Goal: Task Accomplishment & Management: Manage account settings

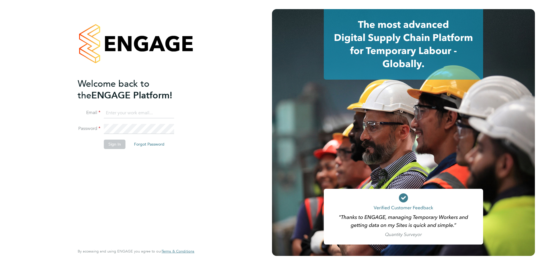
click at [127, 114] on input at bounding box center [139, 113] width 70 height 10
type input "[PERSON_NAME][EMAIL_ADDRESS][PERSON_NAME][DOMAIN_NAME]"
click at [123, 146] on button "Sign In" at bounding box center [115, 144] width 22 height 9
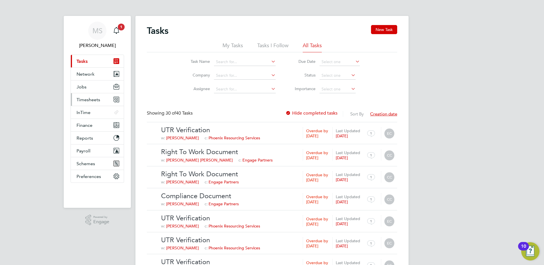
click at [90, 101] on span "Timesheets" at bounding box center [88, 99] width 24 height 5
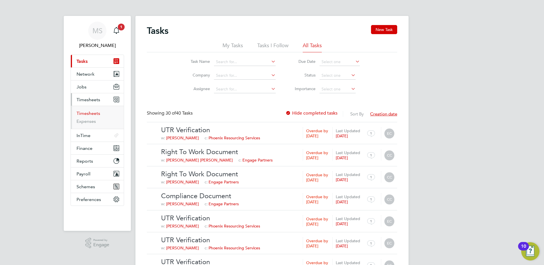
click at [93, 111] on link "Timesheets" at bounding box center [88, 113] width 24 height 5
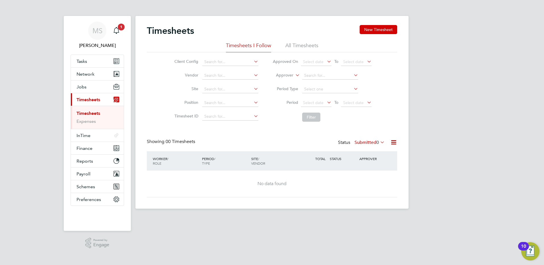
click at [299, 47] on li "All Timesheets" at bounding box center [301, 47] width 33 height 10
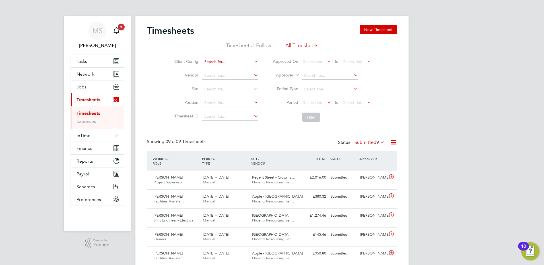
click at [219, 63] on input at bounding box center [230, 62] width 56 height 8
drag, startPoint x: 224, startPoint y: 63, endPoint x: 211, endPoint y: 62, distance: 12.5
click at [211, 62] on input "NG abi" at bounding box center [230, 62] width 56 height 8
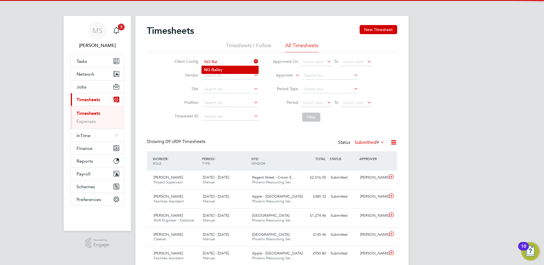
click at [217, 70] on li "NG [PERSON_NAME]" at bounding box center [230, 70] width 57 height 8
type input "[PERSON_NAME]"
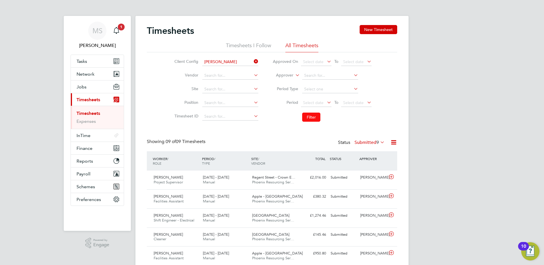
click at [311, 114] on button "Filter" at bounding box center [311, 117] width 18 height 9
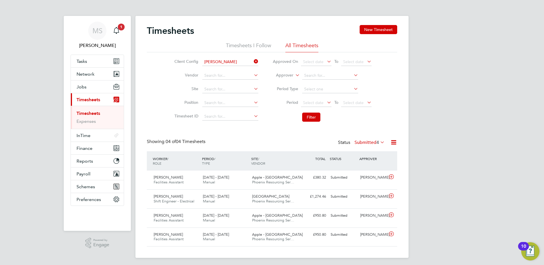
click at [368, 142] on label "Submitted 4" at bounding box center [369, 143] width 30 height 6
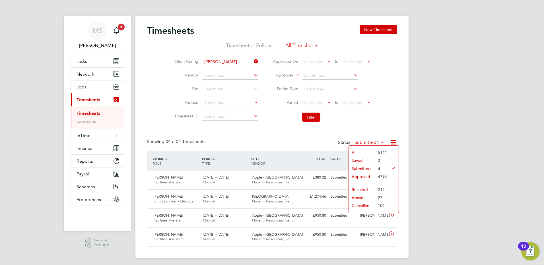
click at [360, 173] on li "Approved" at bounding box center [362, 177] width 26 height 8
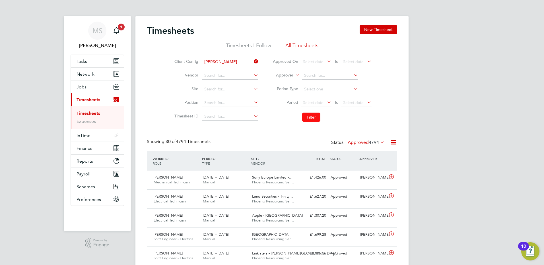
click at [302, 119] on button "Filter" at bounding box center [311, 117] width 18 height 9
click at [248, 46] on li "Timesheets I Follow" at bounding box center [248, 47] width 45 height 10
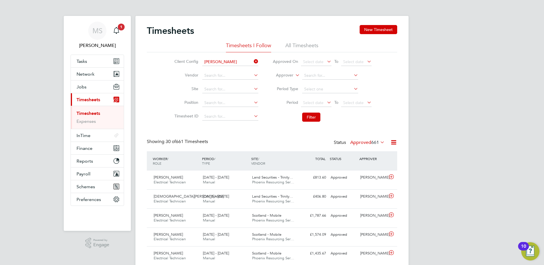
click at [300, 47] on li "All Timesheets" at bounding box center [301, 47] width 33 height 10
click at [364, 144] on label "Approved 4794" at bounding box center [365, 143] width 37 height 6
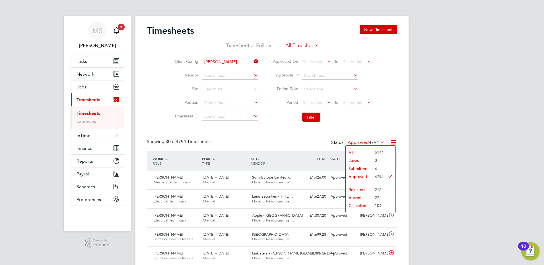
click at [357, 167] on li "Submitted" at bounding box center [358, 169] width 26 height 8
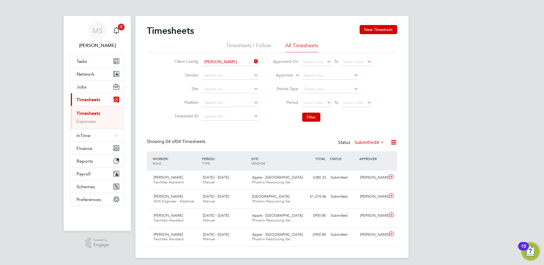
click at [370, 145] on label "Submitted 4" at bounding box center [369, 143] width 30 height 6
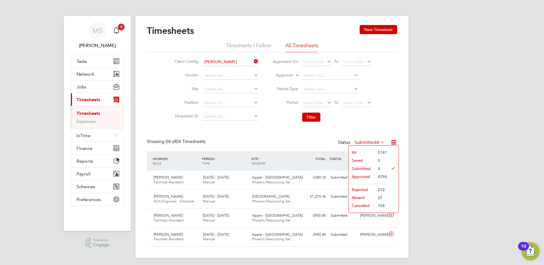
click at [361, 178] on li "Approved" at bounding box center [362, 177] width 26 height 8
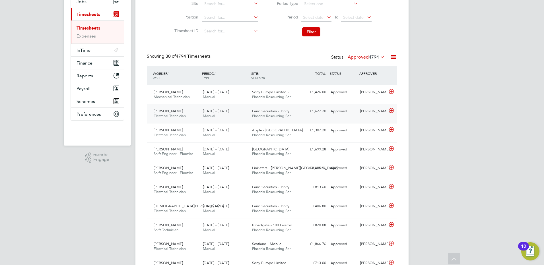
click at [196, 117] on div "[PERSON_NAME] Electrical Technician [DATE] - [DATE]" at bounding box center [175, 114] width 49 height 14
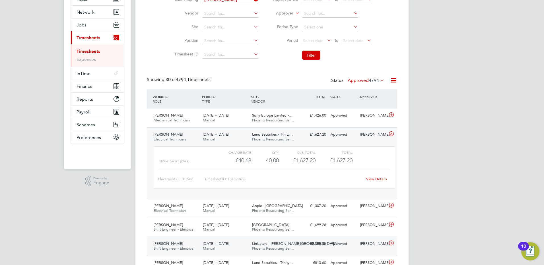
scroll to position [114, 0]
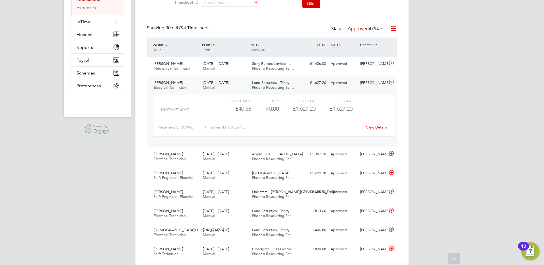
click at [372, 127] on link "View Details" at bounding box center [376, 127] width 21 height 5
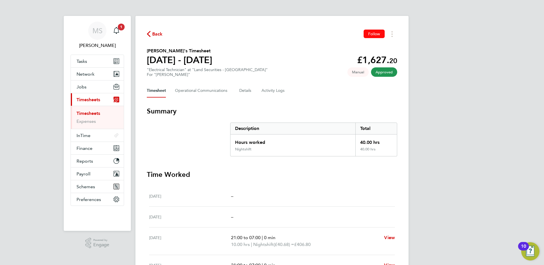
click at [370, 34] on span "Follow" at bounding box center [374, 33] width 12 height 5
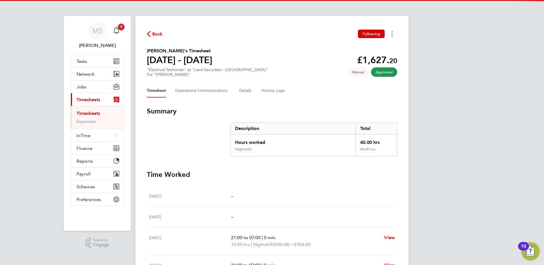
click at [393, 34] on button "Timesheets Menu" at bounding box center [392, 34] width 10 height 9
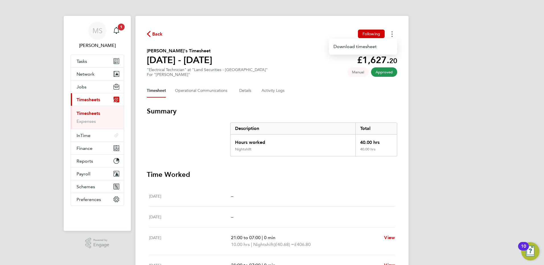
click at [393, 37] on button "Timesheets Menu" at bounding box center [392, 34] width 10 height 9
click at [391, 34] on icon "Timesheets Menu" at bounding box center [391, 34] width 1 height 6
click at [272, 91] on Logs-tab "Activity Logs" at bounding box center [273, 91] width 24 height 14
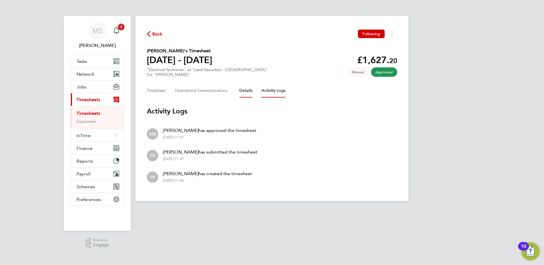
click at [240, 89] on button "Details" at bounding box center [245, 91] width 13 height 14
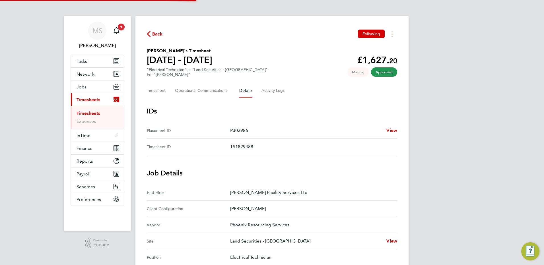
scroll to position [177, 0]
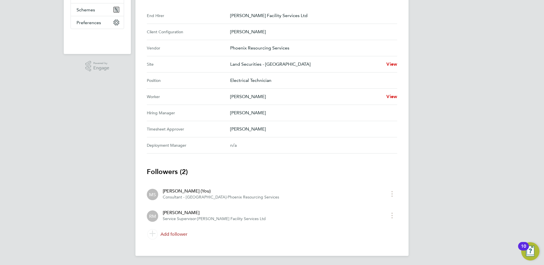
click at [177, 231] on link "Add follower" at bounding box center [272, 234] width 250 height 16
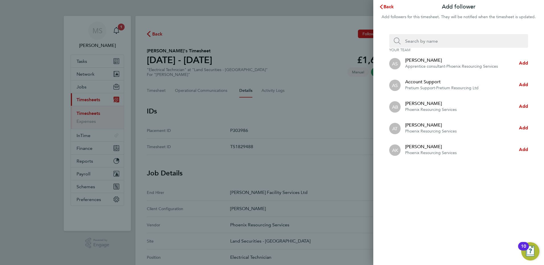
click at [429, 39] on input "Search team member by name:" at bounding box center [460, 41] width 121 height 14
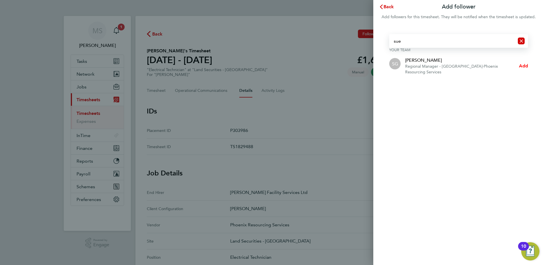
type input "sue"
click at [523, 65] on span "Add" at bounding box center [523, 65] width 9 height 5
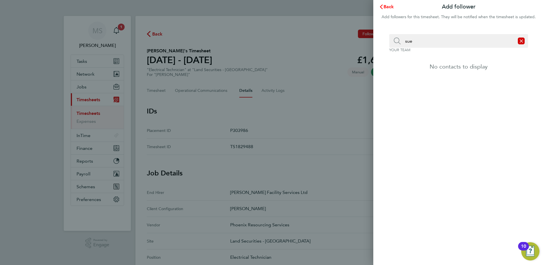
click at [390, 9] on span "Back" at bounding box center [388, 6] width 11 height 5
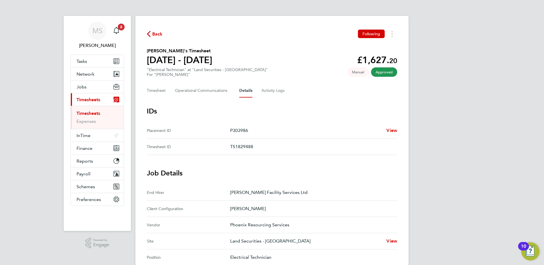
click at [155, 33] on span "Back" at bounding box center [157, 34] width 11 height 7
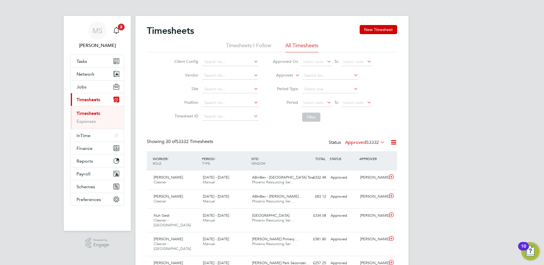
click at [258, 42] on li "Timesheets I Follow" at bounding box center [248, 47] width 45 height 10
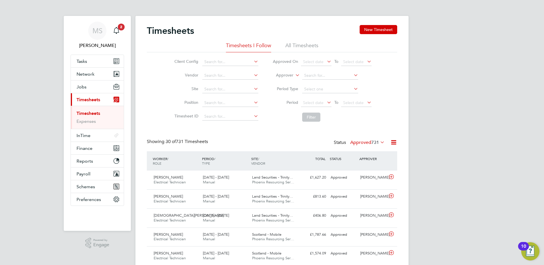
scroll to position [15, 49]
click at [235, 182] on div "20 - 26 Sep 2025 Manual" at bounding box center [224, 180] width 49 height 14
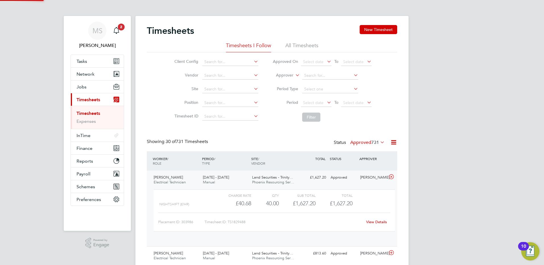
scroll to position [10, 55]
click at [372, 223] on link "View Details" at bounding box center [376, 221] width 21 height 5
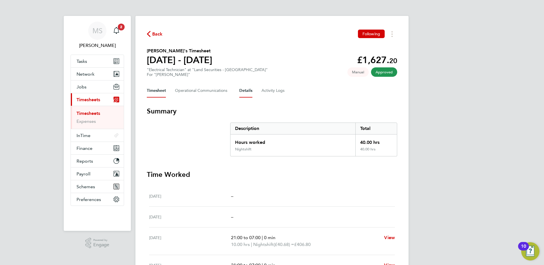
click at [239, 92] on button "Details" at bounding box center [245, 91] width 13 height 14
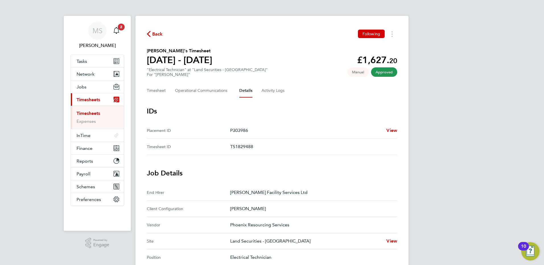
click at [154, 34] on span "Back" at bounding box center [157, 34] width 11 height 7
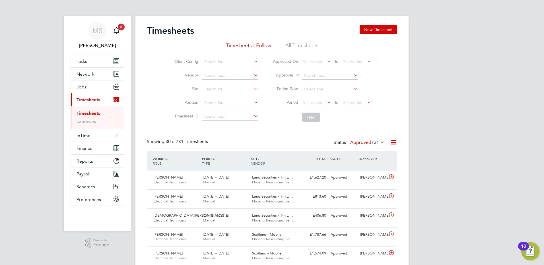
click at [117, 32] on icon "Main navigation" at bounding box center [116, 30] width 7 height 7
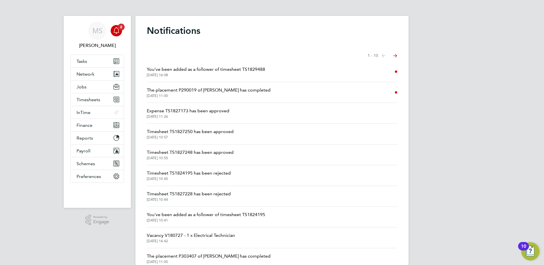
click at [249, 96] on span "27 Sep 2025, 11:00" at bounding box center [209, 96] width 124 height 5
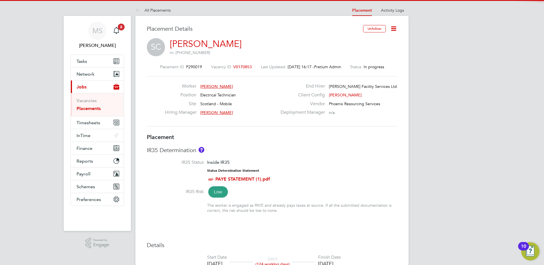
scroll to position [5, 40]
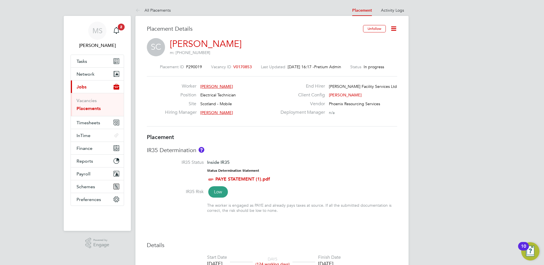
click at [92, 109] on link "Placements" at bounding box center [88, 108] width 24 height 5
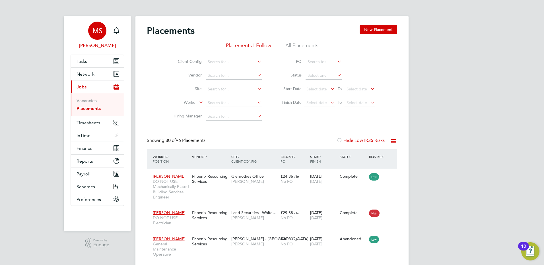
click at [100, 48] on span "[PERSON_NAME]" at bounding box center [97, 45] width 53 height 7
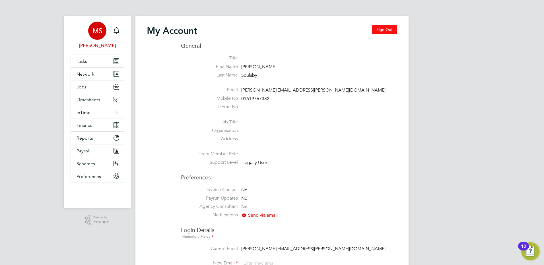
click at [383, 33] on button "Sign Out" at bounding box center [384, 29] width 25 height 9
